Goal: Contribute content

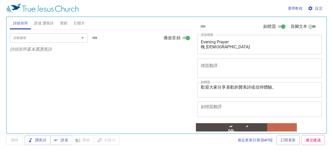
click at [176, 88] on div "詩歌搜尋 詩歌搜尋 清除 播放音頻 詩頌崇拜還未選讚美詩" at bounding box center [100, 80] width 181 height 100
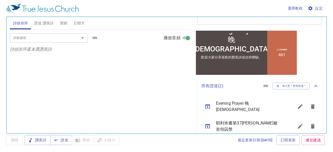
scroll to position [98, 0]
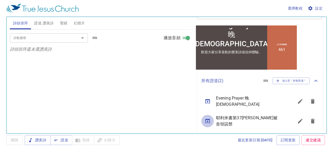
click at [209, 119] on icon "sermon lineup list" at bounding box center [207, 121] width 5 height 4
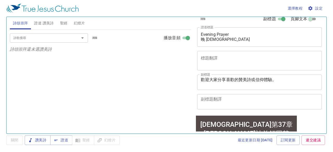
scroll to position [0, 0]
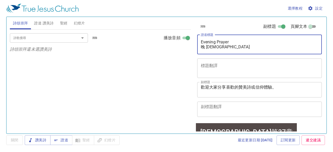
drag, startPoint x: 202, startPoint y: 41, endPoint x: 239, endPoint y: 45, distance: 36.8
click at [239, 45] on textarea "耶利米書第37[PERSON_NAME]被首領囚禁" at bounding box center [260, 45] width 118 height 10
paste textarea "要[DEMOGRAPHIC_DATA]背書的求問 [DEMOGRAPHIC_DATA]第42章"
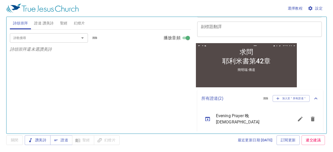
scroll to position [72, 0]
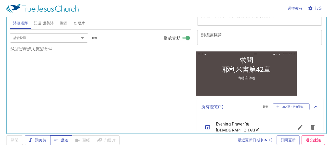
type textarea "要[DEMOGRAPHIC_DATA]背書的求問 [DEMOGRAPHIC_DATA]第42章"
click at [66, 140] on span "證道" at bounding box center [61, 140] width 14 height 7
